Goal: Task Accomplishment & Management: Manage account settings

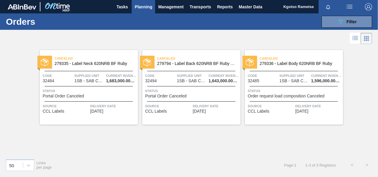
click at [140, 10] on span "Planning" at bounding box center [144, 6] width 18 height 7
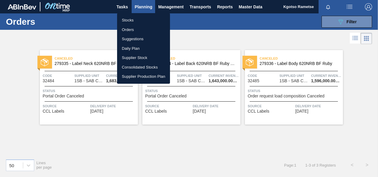
click at [134, 20] on li "Stocks" at bounding box center [143, 20] width 53 height 10
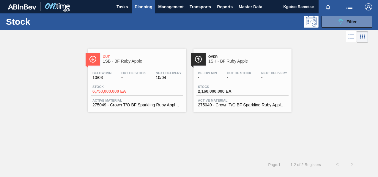
click at [84, 139] on div "Out 1SB - BF Ruby Apple Below Min 10/03 Out Of Stock - Next Delivery 10/04 Stoc…" at bounding box center [189, 100] width 378 height 113
click at [174, 8] on span "Management" at bounding box center [171, 6] width 26 height 7
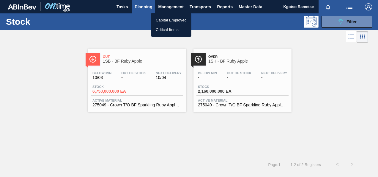
click at [148, 6] on div at bounding box center [189, 88] width 378 height 177
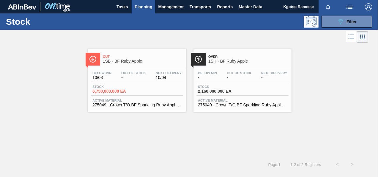
click at [146, 5] on span "Planning" at bounding box center [144, 6] width 18 height 7
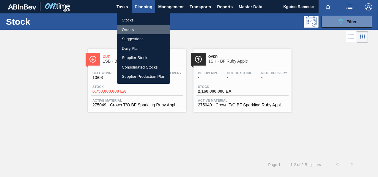
click at [142, 27] on li "Orders" at bounding box center [143, 30] width 53 height 10
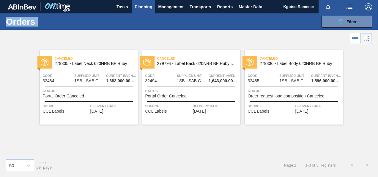
click at [340, 13] on main "Tasks Planning Management Transports Reports Master Data Kgotso Rametse Mark al…" at bounding box center [189, 88] width 378 height 177
drag, startPoint x: 340, startPoint y: 13, endPoint x: 332, endPoint y: 22, distance: 11.6
click at [332, 22] on button "089F7B8B-B2A5-4AFE-B5C0-19BA573D28AC Filter" at bounding box center [347, 22] width 51 height 12
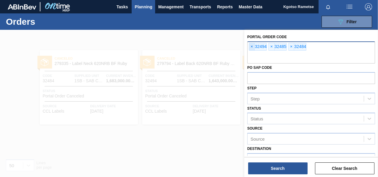
click at [250, 46] on span "×" at bounding box center [252, 46] width 6 height 7
click at [252, 45] on span "×" at bounding box center [252, 46] width 6 height 7
click at [253, 46] on span "×" at bounding box center [252, 46] width 6 height 7
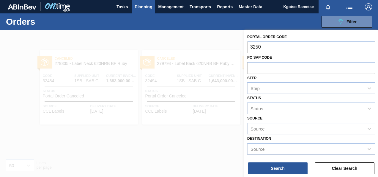
type input "32507"
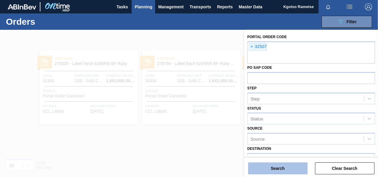
click at [304, 167] on button "Search" at bounding box center [277, 168] width 59 height 12
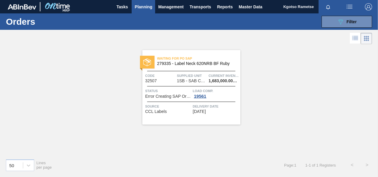
click at [184, 62] on span "279335 - Label Neck 620NRB BF Ruby" at bounding box center [196, 63] width 79 height 4
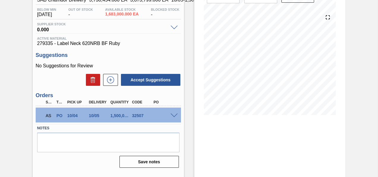
scroll to position [59, 0]
click at [176, 115] on span at bounding box center [174, 115] width 7 height 4
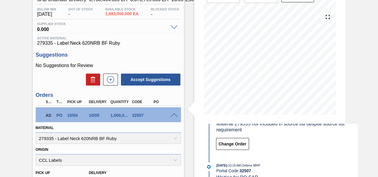
scroll to position [119, 0]
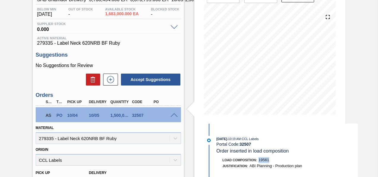
drag, startPoint x: 270, startPoint y: 159, endPoint x: 259, endPoint y: 161, distance: 12.0
click at [259, 161] on div "Load Composition : 19561" at bounding box center [287, 160] width 141 height 6
copy span "19561"
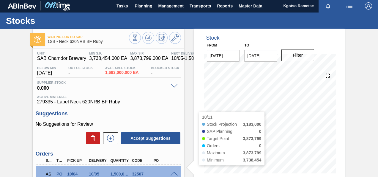
scroll to position [0, 0]
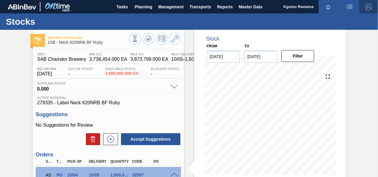
click at [367, 7] on img "button" at bounding box center [368, 6] width 7 height 7
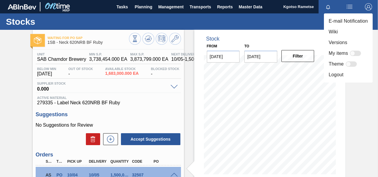
click at [332, 75] on li "Logout" at bounding box center [348, 74] width 49 height 11
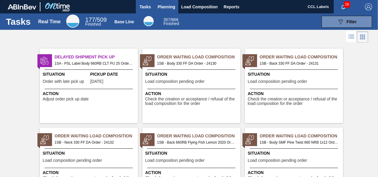
click at [164, 7] on span "Planning" at bounding box center [167, 6] width 18 height 7
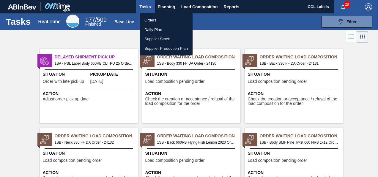
click at [154, 20] on li "Orders" at bounding box center [166, 20] width 53 height 10
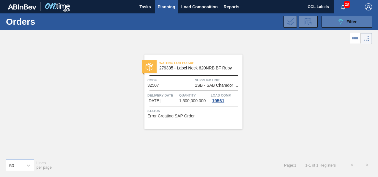
click at [336, 20] on button "089F7B8B-B2A5-4AFE-B5C0-19BA573D28AC Filter" at bounding box center [347, 22] width 51 height 12
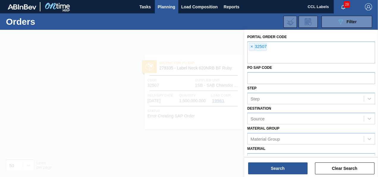
click at [194, 77] on div at bounding box center [189, 118] width 378 height 177
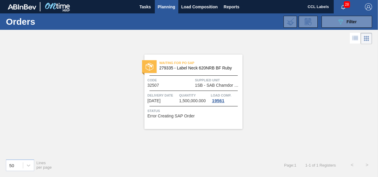
click at [194, 71] on div "Waiting for PO SAP 279335 - Label Neck 620NRB BF Ruby" at bounding box center [194, 65] width 98 height 13
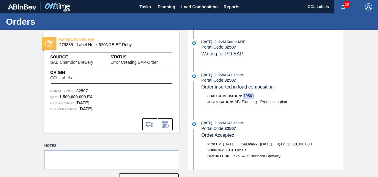
drag, startPoint x: 254, startPoint y: 95, endPoint x: 244, endPoint y: 96, distance: 10.2
click at [244, 96] on div "Load Composition : 19561" at bounding box center [272, 96] width 141 height 6
copy span "19561"
click at [199, 7] on span "Load Composition" at bounding box center [199, 6] width 37 height 7
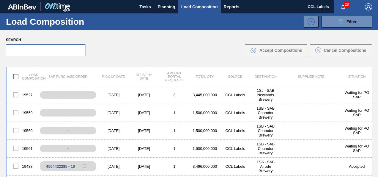
click at [49, 46] on input "text" at bounding box center [46, 50] width 80 height 12
paste input "19561"
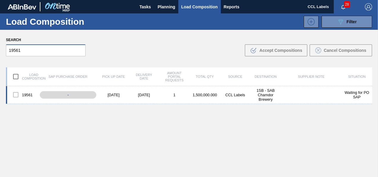
type input "19561"
click at [18, 93] on div at bounding box center [16, 94] width 12 height 12
click at [16, 93] on div at bounding box center [16, 94] width 12 height 12
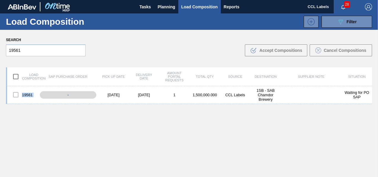
drag, startPoint x: 16, startPoint y: 93, endPoint x: 21, endPoint y: 119, distance: 26.7
click at [21, 120] on div "19561 - 10/04/2025 10/06/2025 1 1,500,000.000 CCL Labels 1SB - SAB Chamdor Brew…" at bounding box center [189, 145] width 367 height 119
click at [20, 111] on div "19561 - 10/04/2025 10/06/2025 1 1,500,000.000 CCL Labels 1SB - SAB Chamdor Brew…" at bounding box center [189, 145] width 367 height 119
click at [15, 95] on div at bounding box center [16, 94] width 12 height 12
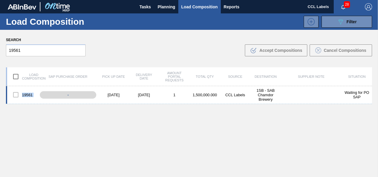
click at [15, 95] on div at bounding box center [16, 94] width 12 height 12
drag, startPoint x: 15, startPoint y: 95, endPoint x: 21, endPoint y: 112, distance: 18.1
click at [21, 112] on div "19561 - 10/04/2025 10/06/2025 1 1,500,000.000 CCL Labels 1SB - SAB Chamdor Brew…" at bounding box center [189, 145] width 367 height 119
click at [81, 94] on div "-" at bounding box center [72, 95] width 65 height 10
click at [15, 95] on div at bounding box center [16, 94] width 12 height 12
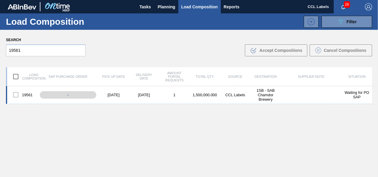
click at [16, 94] on div at bounding box center [16, 94] width 12 height 12
click at [15, 96] on div at bounding box center [16, 94] width 12 height 12
click at [16, 93] on div at bounding box center [16, 94] width 12 height 12
click at [15, 93] on div at bounding box center [16, 94] width 12 height 12
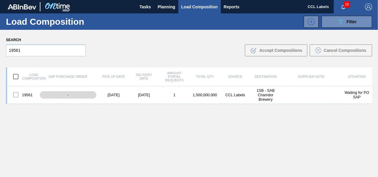
click at [369, 7] on img "button" at bounding box center [368, 6] width 7 height 7
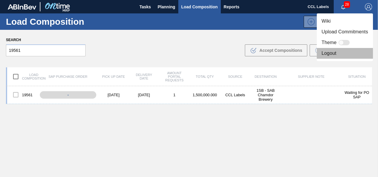
click at [328, 55] on li "Logout" at bounding box center [345, 53] width 56 height 11
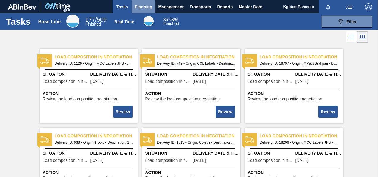
click at [142, 8] on span "Planning" at bounding box center [144, 6] width 18 height 7
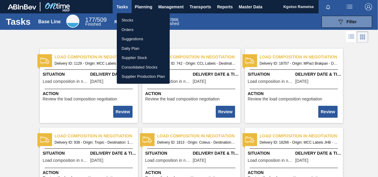
click at [136, 17] on li "Stocks" at bounding box center [143, 20] width 53 height 10
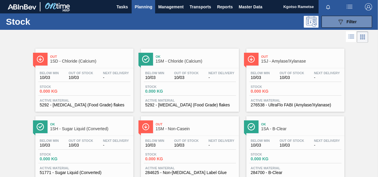
click at [146, 4] on span "Planning" at bounding box center [144, 6] width 18 height 7
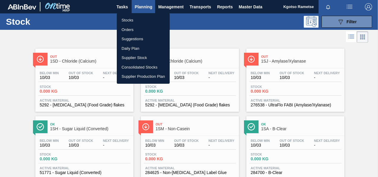
click at [138, 27] on li "Orders" at bounding box center [143, 30] width 53 height 10
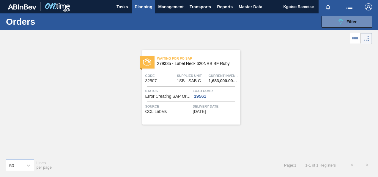
click at [172, 69] on div "Waiting for PO SAP 279335 - Label Neck 620NRB BF Ruby Code 32507 Supplied Unit …" at bounding box center [191, 87] width 98 height 74
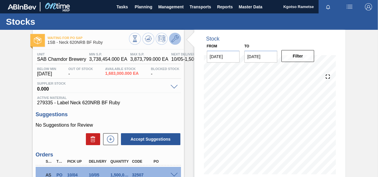
click at [176, 37] on icon at bounding box center [175, 38] width 7 height 7
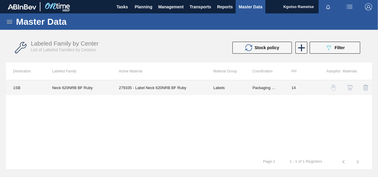
click at [158, 90] on td "279335 - Label Neck 620NRB BF Ruby" at bounding box center [159, 87] width 95 height 15
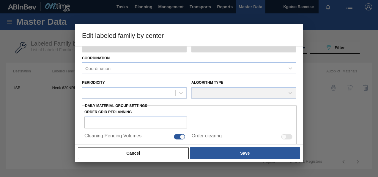
type input "Labels"
type input "Paper"
type input "Neck 620NRB BF Ruby"
type input "1SB - SAB Chamdor Brewery"
type input "14"
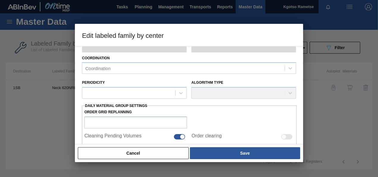
type input "3,738,454"
type input "3,873,799"
type input "100"
type input "3,873,799.000"
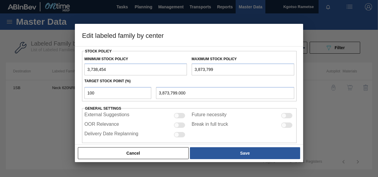
scroll to position [165, 0]
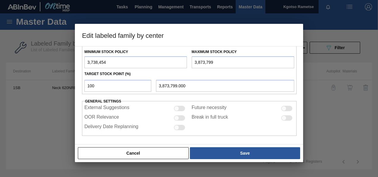
drag, startPoint x: 89, startPoint y: 60, endPoint x: 81, endPoint y: 63, distance: 9.3
click at [84, 62] on div "Minimum Stock Policy 3,738,454" at bounding box center [135, 58] width 107 height 21
type input "8,738,454"
drag, startPoint x: 196, startPoint y: 61, endPoint x: 179, endPoint y: 62, distance: 17.6
click at [179, 62] on div "Minimum Stock Policy 8,738,454 Maximum Stock Policy 3,873,799" at bounding box center [189, 57] width 215 height 22
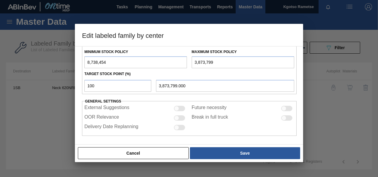
type input "9,873,799"
type input "9,873,799.000"
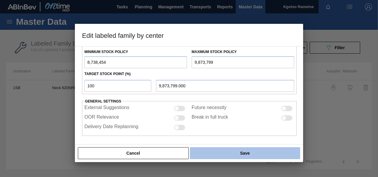
type input "9,873,799"
click at [250, 152] on button "Save" at bounding box center [245, 153] width 110 height 12
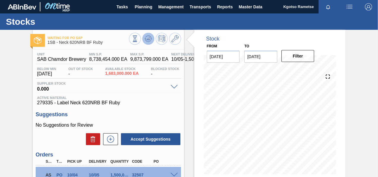
click at [146, 41] on icon at bounding box center [148, 40] width 6 height 3
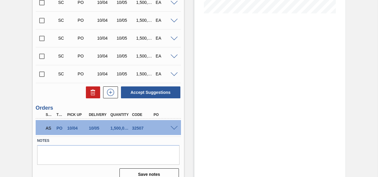
scroll to position [169, 0]
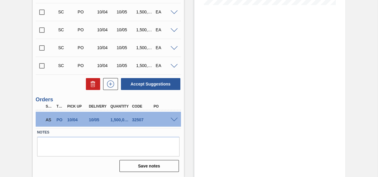
click at [175, 118] on span at bounding box center [174, 120] width 7 height 4
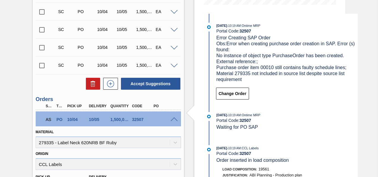
click at [175, 117] on span at bounding box center [174, 119] width 7 height 4
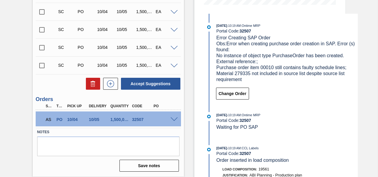
click at [171, 117] on span at bounding box center [174, 119] width 7 height 4
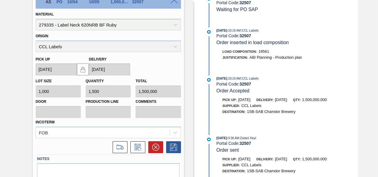
scroll to position [288, 0]
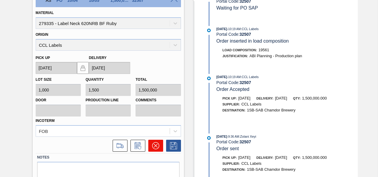
click at [156, 145] on icon at bounding box center [156, 146] width 4 height 4
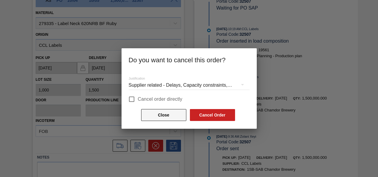
click at [148, 118] on button "Close" at bounding box center [163, 115] width 45 height 12
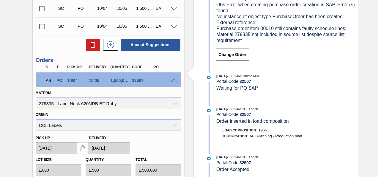
scroll to position [0, 0]
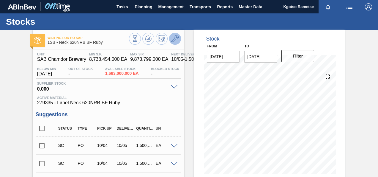
click at [177, 41] on icon at bounding box center [175, 38] width 7 height 7
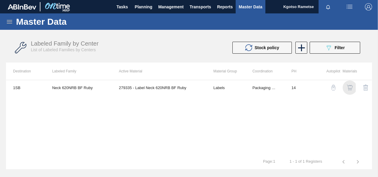
click at [349, 88] on img "button" at bounding box center [350, 87] width 6 height 6
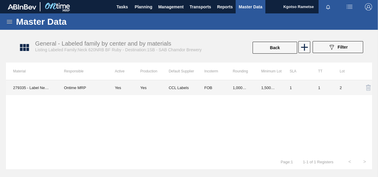
click at [233, 88] on td "1,000.000" at bounding box center [240, 87] width 29 height 15
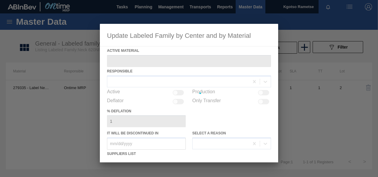
type Material "279335 - Label Neck 620NRB BF Ruby"
checkbox input "true"
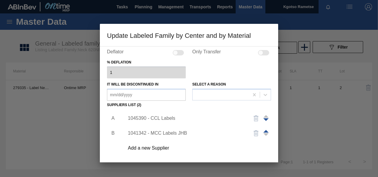
scroll to position [91, 0]
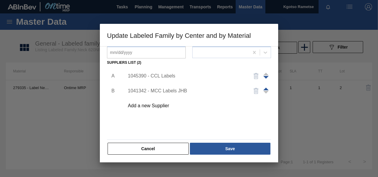
click at [154, 76] on div "1045390 - CCL Labels" at bounding box center [186, 75] width 117 height 5
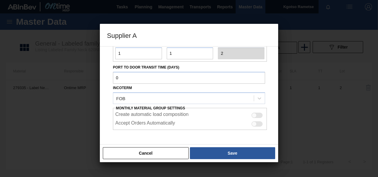
scroll to position [76, 0]
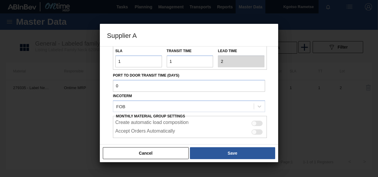
click at [256, 122] on div at bounding box center [257, 122] width 11 height 5
checkbox input "true"
click at [253, 130] on div at bounding box center [254, 131] width 5 height 5
checkbox input "true"
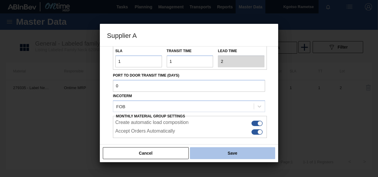
click at [244, 148] on button "Save" at bounding box center [232, 153] width 85 height 12
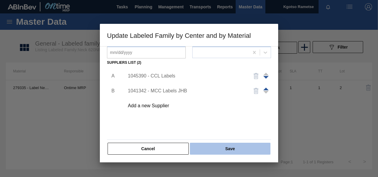
click at [223, 145] on button "Save" at bounding box center [230, 148] width 81 height 12
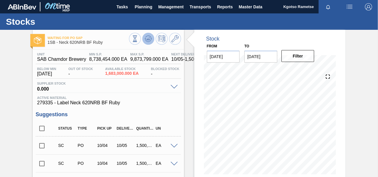
click at [147, 39] on icon at bounding box center [148, 38] width 7 height 7
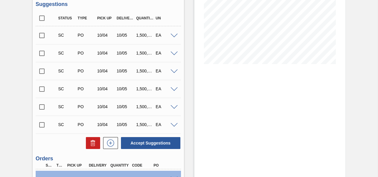
scroll to position [110, 0]
click at [39, 36] on input "checkbox" at bounding box center [42, 35] width 12 height 12
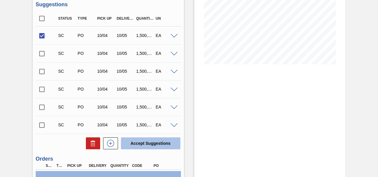
click at [153, 145] on button "Accept Suggestions" at bounding box center [150, 143] width 59 height 12
checkbox input "false"
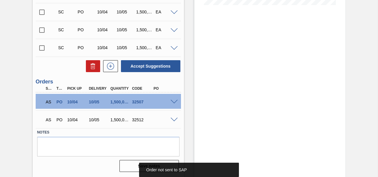
scroll to position [169, 0]
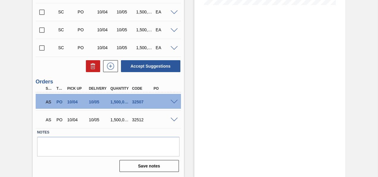
click at [173, 120] on span at bounding box center [174, 120] width 7 height 4
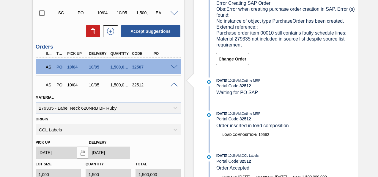
scroll to position [194, 0]
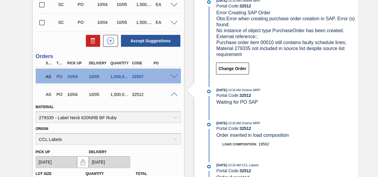
click at [174, 76] on span at bounding box center [174, 76] width 7 height 4
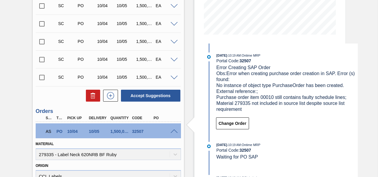
scroll to position [165, 0]
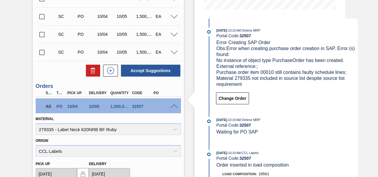
click at [174, 105] on span at bounding box center [174, 106] width 7 height 4
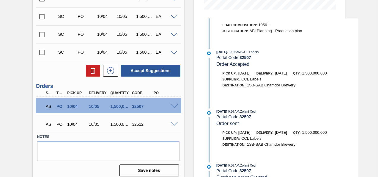
scroll to position [156, 0]
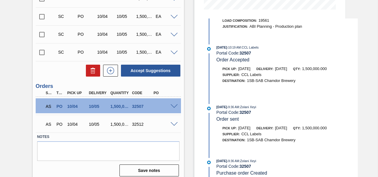
click at [174, 106] on span at bounding box center [174, 106] width 7 height 4
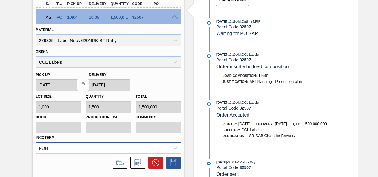
scroll to position [254, 0]
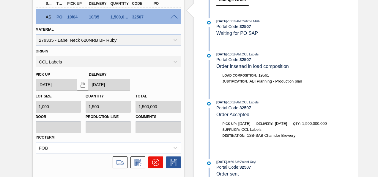
click at [152, 162] on icon at bounding box center [155, 162] width 7 height 7
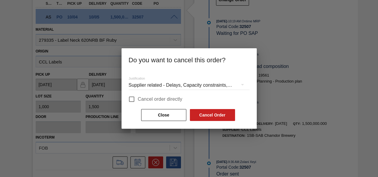
click at [131, 99] on input "Cancel order directly" at bounding box center [132, 99] width 12 height 12
checkbox input "true"
click at [203, 115] on button "Cancel Order" at bounding box center [212, 115] width 45 height 12
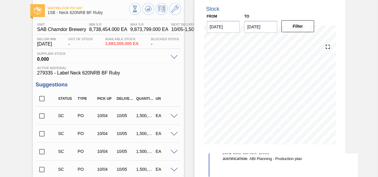
scroll to position [0, 0]
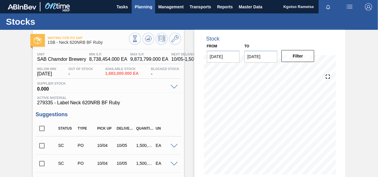
click at [142, 7] on span "Planning" at bounding box center [144, 6] width 18 height 7
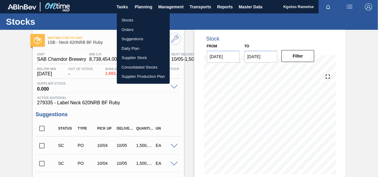
click at [127, 21] on li "Stocks" at bounding box center [143, 20] width 53 height 10
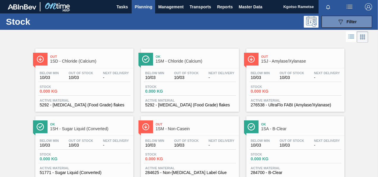
click at [143, 11] on button "Planning" at bounding box center [144, 6] width 24 height 13
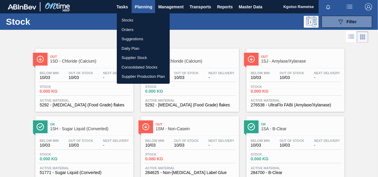
click at [144, 30] on li "Orders" at bounding box center [143, 30] width 53 height 10
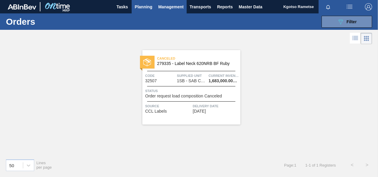
click at [176, 4] on span "Management" at bounding box center [171, 6] width 26 height 7
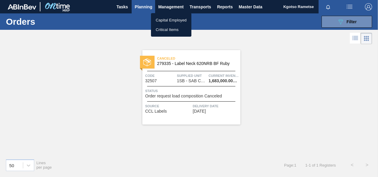
click at [170, 81] on div at bounding box center [189, 88] width 378 height 177
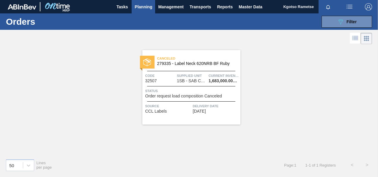
click at [176, 66] on div "Canceled 279335 - Label Neck 620NRB BF Ruby" at bounding box center [191, 60] width 98 height 13
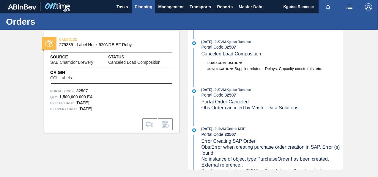
drag, startPoint x: 145, startPoint y: 10, endPoint x: 140, endPoint y: 15, distance: 6.6
click at [144, 10] on span "Planning" at bounding box center [144, 6] width 18 height 7
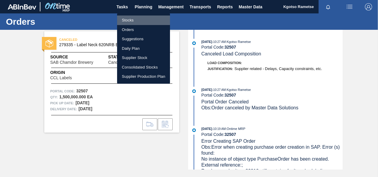
click at [137, 20] on li "Stocks" at bounding box center [143, 20] width 53 height 10
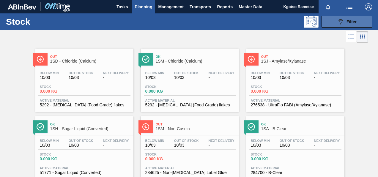
click at [339, 23] on icon "089F7B8B-B2A5-4AFE-B5C0-19BA573D28AC" at bounding box center [340, 21] width 7 height 7
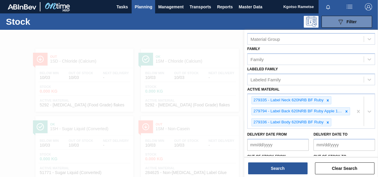
scroll to position [129, 0]
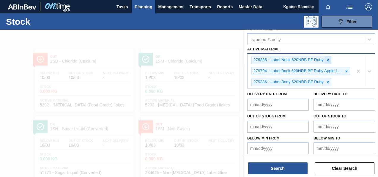
click at [328, 59] on icon at bounding box center [328, 60] width 2 height 2
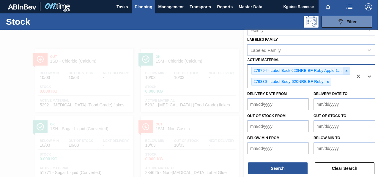
click at [345, 69] on icon at bounding box center [347, 71] width 4 height 4
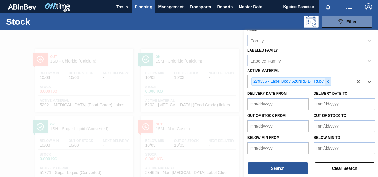
click at [328, 78] on div at bounding box center [328, 81] width 7 height 7
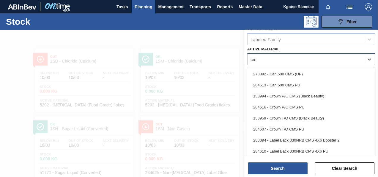
type Material "cms"
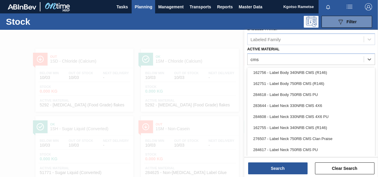
scroll to position [151, 0]
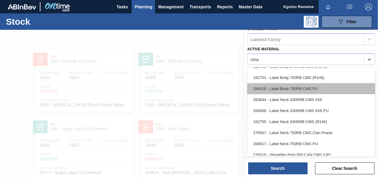
click at [309, 88] on div "284618 - Label Body 750RB CMS PU" at bounding box center [312, 88] width 128 height 11
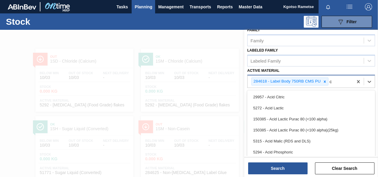
scroll to position [129, 0]
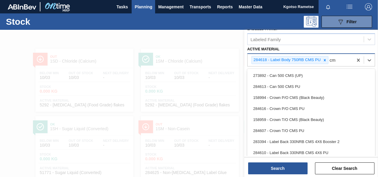
type Material "cms"
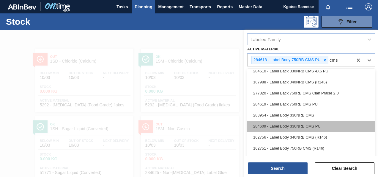
scroll to position [76, 0]
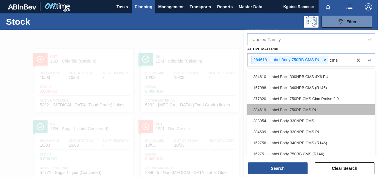
click at [293, 111] on div "284619 - Label Back 750RB CMS PU" at bounding box center [312, 109] width 128 height 11
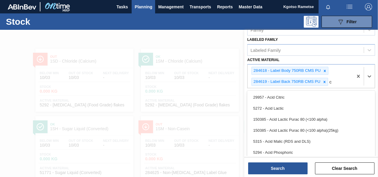
scroll to position [129, 0]
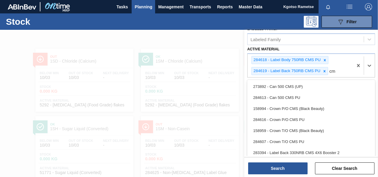
type Material "cms"
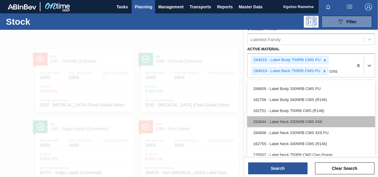
scroll to position [149, 0]
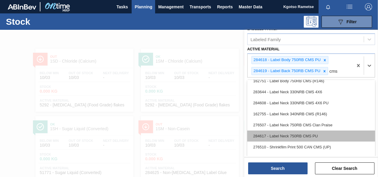
click at [284, 138] on div "284617 - Label Neck 750RB CMS PU" at bounding box center [312, 135] width 128 height 11
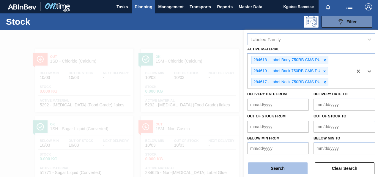
click at [279, 163] on button "Search" at bounding box center [277, 168] width 59 height 12
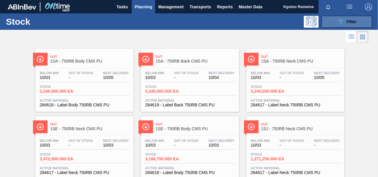
click at [355, 20] on span "Filter" at bounding box center [352, 21] width 10 height 5
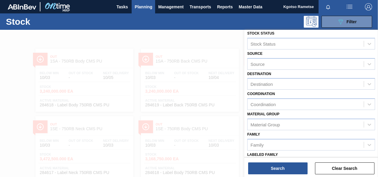
scroll to position [0, 0]
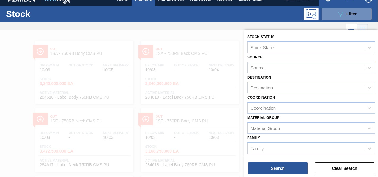
click at [258, 85] on div "Destination" at bounding box center [262, 87] width 22 height 5
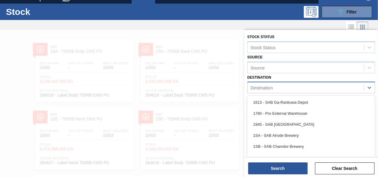
scroll to position [10, 0]
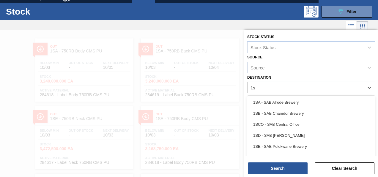
type input "1sj"
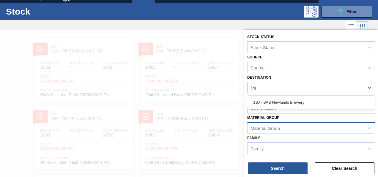
drag, startPoint x: 269, startPoint y: 102, endPoint x: 268, endPoint y: 127, distance: 25.3
click at [269, 102] on div "1SJ - SAB Newlands Brewery" at bounding box center [312, 102] width 128 height 11
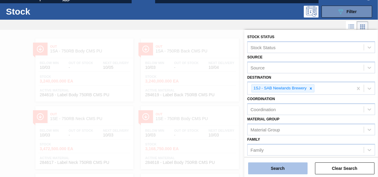
click at [270, 164] on button "Search" at bounding box center [277, 168] width 59 height 12
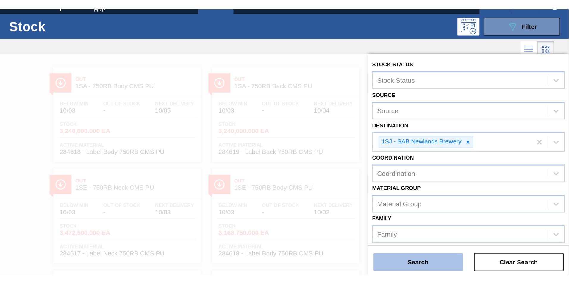
scroll to position [0, 0]
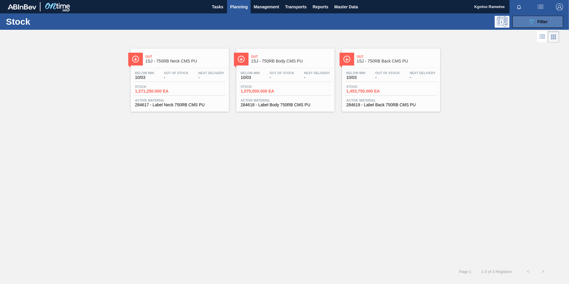
click at [378, 22] on icon "089F7B8B-B2A5-4AFE-B5C0-19BA573D28AC" at bounding box center [531, 21] width 7 height 7
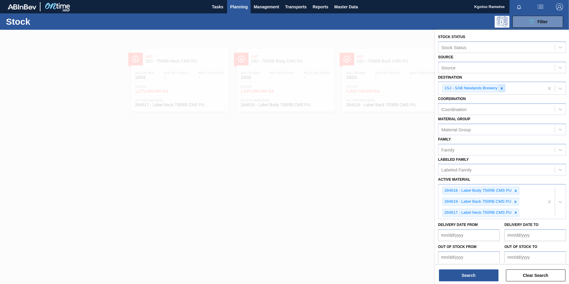
click at [378, 89] on icon at bounding box center [501, 88] width 2 height 2
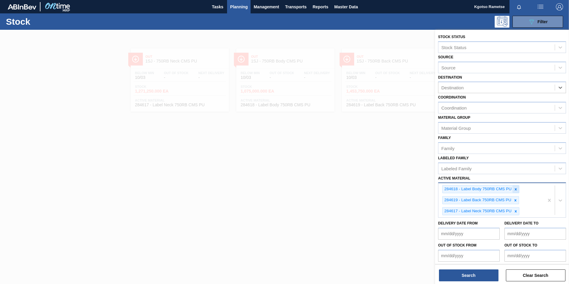
click at [378, 176] on icon at bounding box center [515, 189] width 4 height 4
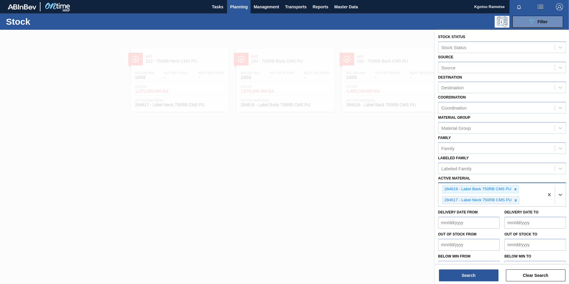
click at [378, 176] on icon at bounding box center [515, 189] width 4 height 4
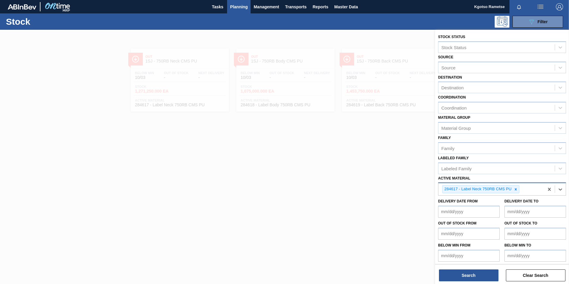
click at [378, 176] on icon at bounding box center [515, 189] width 4 height 4
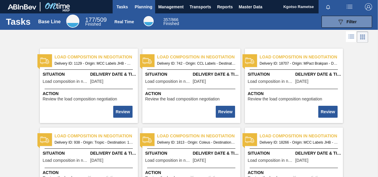
click at [146, 4] on span "Planning" at bounding box center [144, 6] width 18 height 7
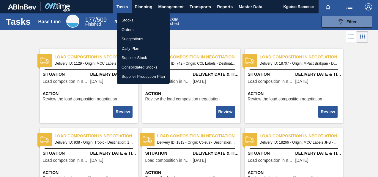
click at [143, 27] on li "Orders" at bounding box center [143, 30] width 53 height 10
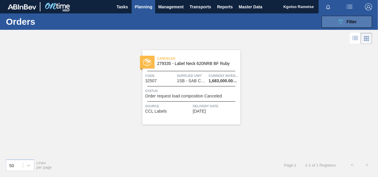
click at [340, 20] on icon at bounding box center [341, 21] width 4 height 5
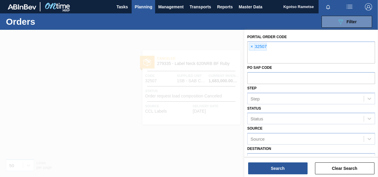
click at [140, 7] on span "Planning" at bounding box center [144, 6] width 18 height 7
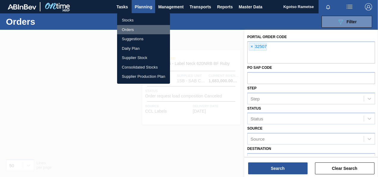
click at [132, 31] on li "Orders" at bounding box center [143, 30] width 53 height 10
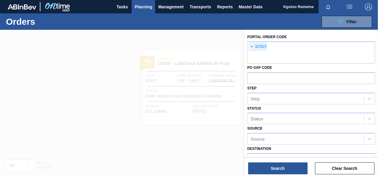
click at [138, 8] on span "Planning" at bounding box center [144, 6] width 18 height 7
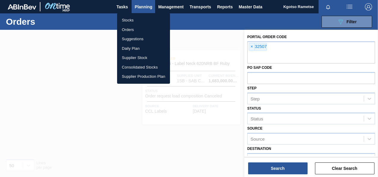
click at [132, 20] on li "Stocks" at bounding box center [143, 20] width 53 height 10
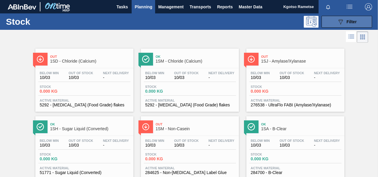
click at [347, 21] on span "Filter" at bounding box center [352, 21] width 10 height 5
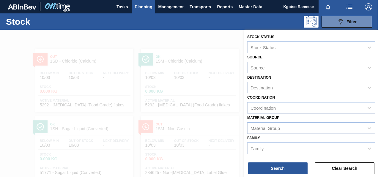
click at [314, 136] on div "Family Family" at bounding box center [312, 144] width 128 height 20
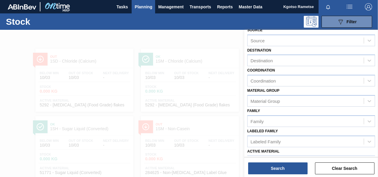
scroll to position [59, 0]
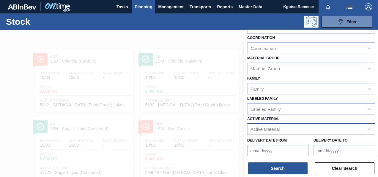
click at [276, 126] on div "Active Material" at bounding box center [265, 128] width 29 height 5
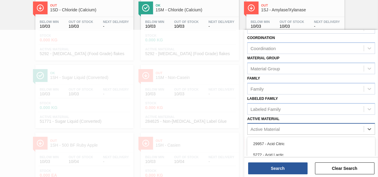
paste Material "279335 279794 279336"
click at [269, 129] on Material "279335 279794 279336" at bounding box center [275, 128] width 48 height 5
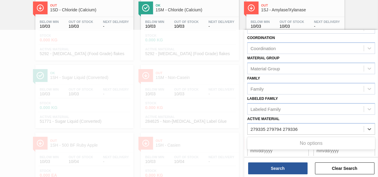
drag, startPoint x: 268, startPoint y: 129, endPoint x: 325, endPoint y: 135, distance: 57.5
click at [325, 135] on div "Stock Status Stock Status Source Source Destination Destination Coordination Co…" at bounding box center [312, 86] width 134 height 233
paste Material "279335"
type Material "279335 279794 279336"
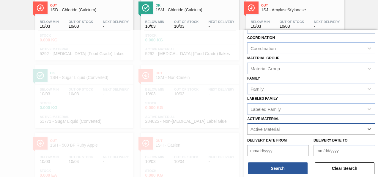
click at [304, 130] on div "Active Material" at bounding box center [306, 129] width 116 height 9
paste Material "279335 279794 279336"
type Material "279335 279794 279336"
drag, startPoint x: 299, startPoint y: 124, endPoint x: 290, endPoint y: 127, distance: 9.8
click at [290, 127] on div "Active Material" at bounding box center [306, 129] width 116 height 9
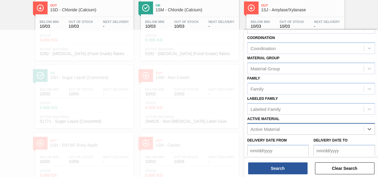
paste Material "279335 279794 279336"
type Material "279335 279794 279336"
drag, startPoint x: 298, startPoint y: 127, endPoint x: 292, endPoint y: 127, distance: 6.8
click at [292, 127] on div "Active Material" at bounding box center [306, 129] width 116 height 9
paste Material "279335 279794 279336"
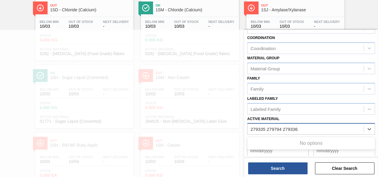
drag, startPoint x: 267, startPoint y: 128, endPoint x: 309, endPoint y: 127, distance: 42.6
click at [309, 127] on div "279335 279794 279336 279335 279794 279336" at bounding box center [306, 129] width 116 height 9
type Material "279335"
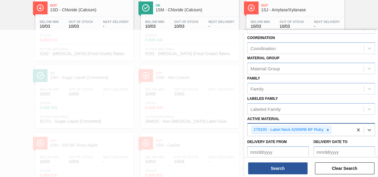
paste Material "279794 279336"
drag, startPoint x: 267, startPoint y: 137, endPoint x: 287, endPoint y: 136, distance: 20.3
click at [286, 136] on div "279335 - Label Neck 620NRB BF Ruby 279794 279336 279794 279336" at bounding box center [301, 133] width 106 height 20
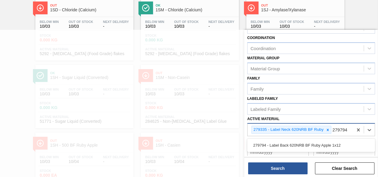
type Material "279794"
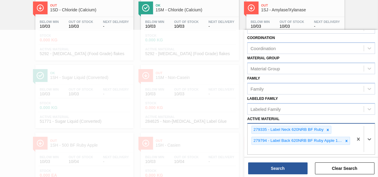
paste Material "279336"
type Material "279336"
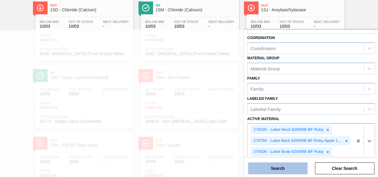
click at [265, 171] on button "Search" at bounding box center [277, 168] width 59 height 12
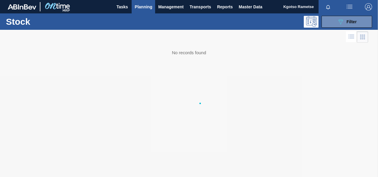
scroll to position [0, 0]
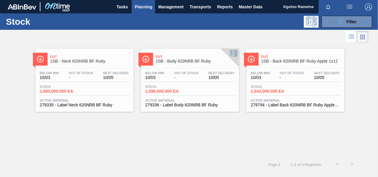
click at [105, 58] on div "Out 1SB - Neck 620NRB BF Ruby" at bounding box center [90, 58] width 80 height 13
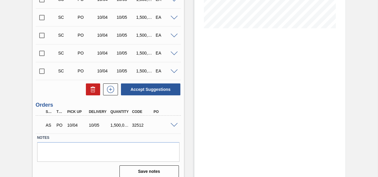
scroll to position [151, 0]
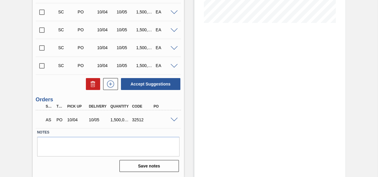
click at [174, 117] on div at bounding box center [175, 119] width 12 height 4
drag, startPoint x: 144, startPoint y: 119, endPoint x: 131, endPoint y: 120, distance: 12.8
click at [131, 120] on div "32512" at bounding box center [142, 119] width 23 height 5
copy div "32512"
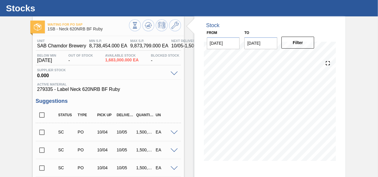
scroll to position [0, 0]
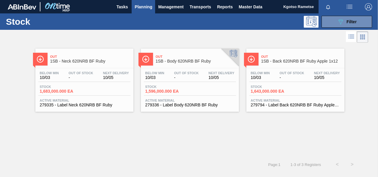
click at [172, 76] on div "Below Min 10/03 Out Of Stock - Next Delivery 10/05" at bounding box center [190, 76] width 92 height 11
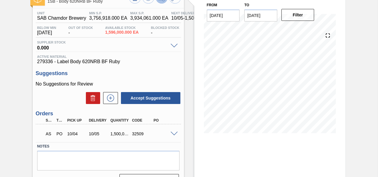
scroll to position [79, 0]
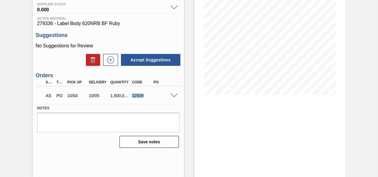
drag, startPoint x: 143, startPoint y: 97, endPoint x: 132, endPoint y: 96, distance: 10.7
click at [132, 96] on div "32509" at bounding box center [142, 95] width 23 height 5
copy div "32509"
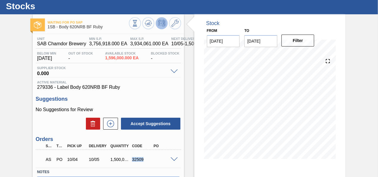
scroll to position [0, 0]
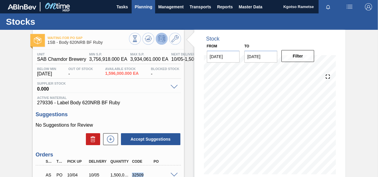
click at [142, 9] on span "Planning" at bounding box center [144, 6] width 18 height 7
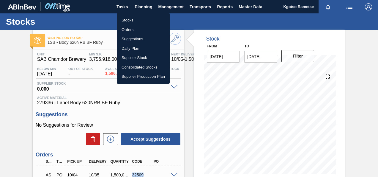
click at [137, 21] on li "Stocks" at bounding box center [143, 20] width 53 height 10
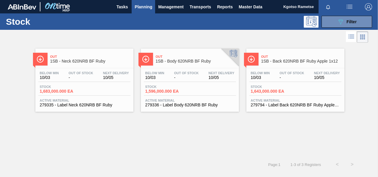
click at [281, 70] on div "Below Min 10/03 Out Of Stock - Next Delivery 10/05 Stock 1,643,000.000 EA Activ…" at bounding box center [296, 88] width 98 height 40
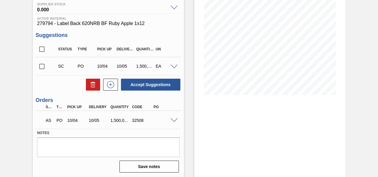
scroll to position [80, 0]
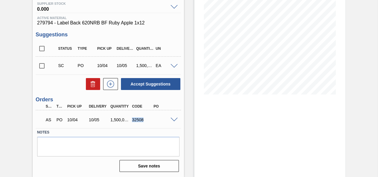
drag, startPoint x: 143, startPoint y: 119, endPoint x: 131, endPoint y: 120, distance: 11.7
click at [131, 120] on div "32508" at bounding box center [142, 119] width 23 height 5
copy div "32508"
